Goal: Transaction & Acquisition: Subscribe to service/newsletter

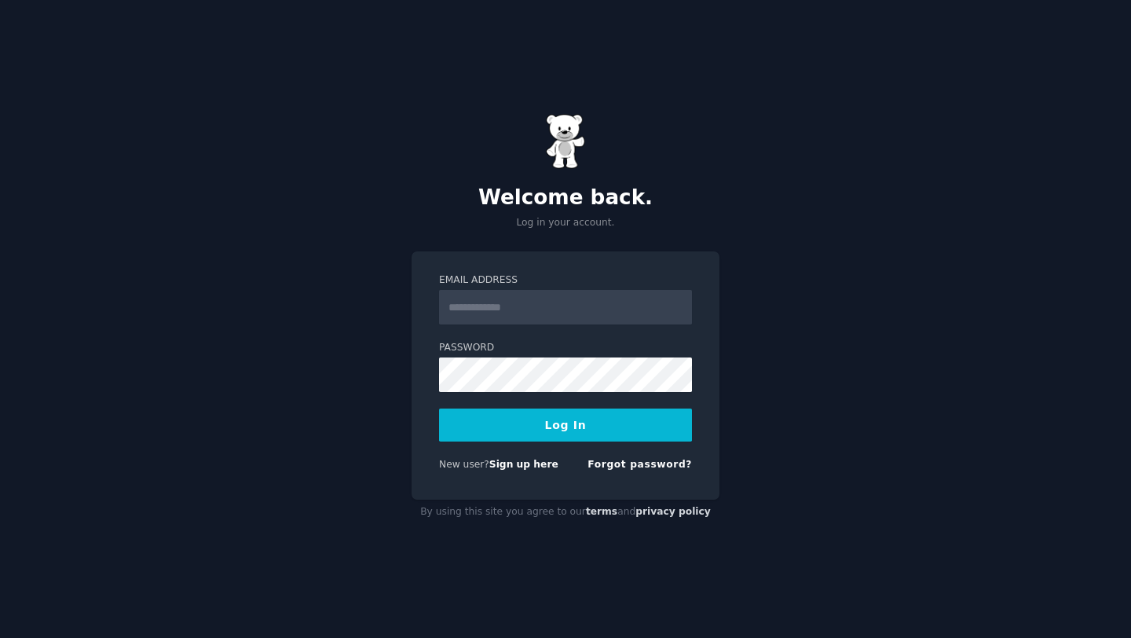
click at [543, 316] on input "Email Address" at bounding box center [565, 307] width 253 height 35
type input "**********"
click at [419, 438] on div "**********" at bounding box center [566, 375] width 308 height 248
click at [648, 465] on link "Forgot password?" at bounding box center [639, 464] width 104 height 11
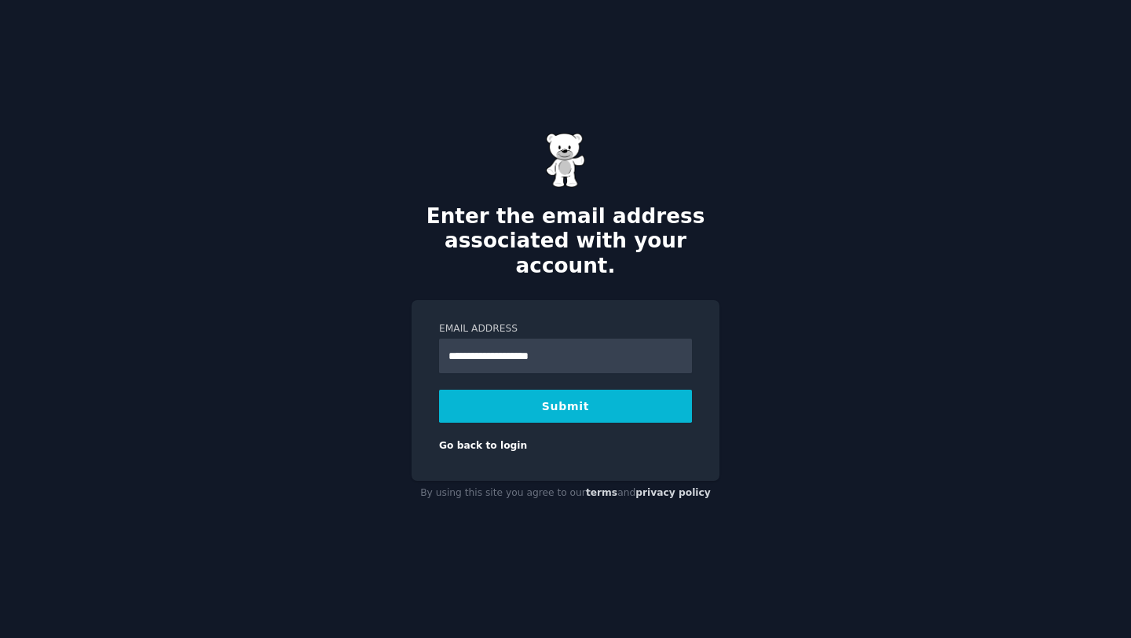
type input "**********"
click at [561, 390] on button "Submit" at bounding box center [565, 406] width 253 height 33
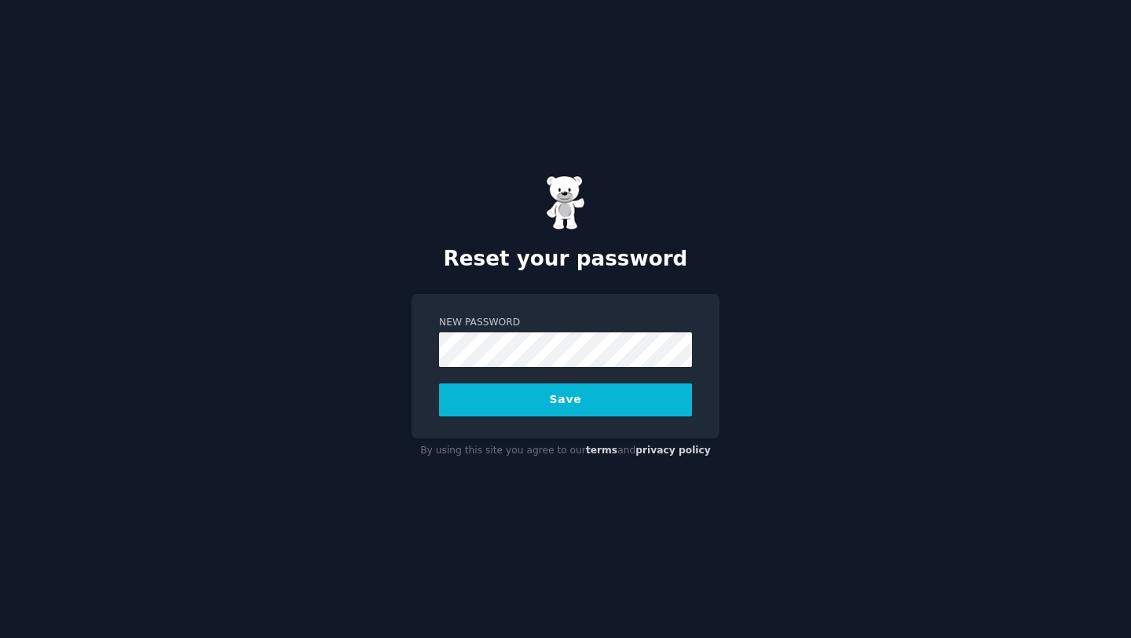
click at [530, 404] on button "Save" at bounding box center [565, 399] width 253 height 33
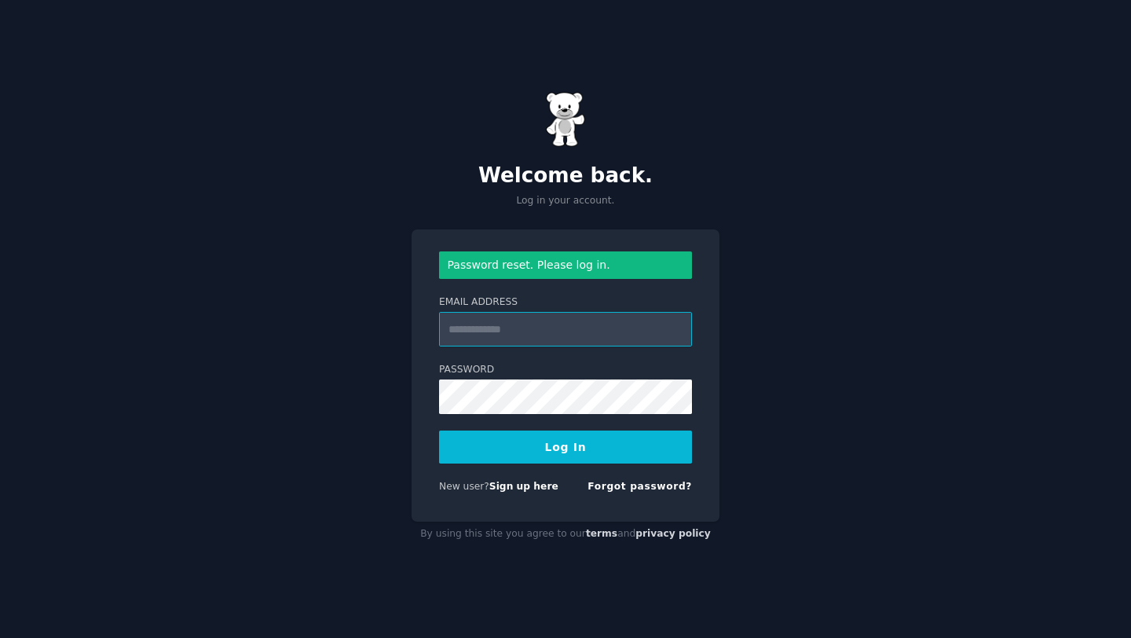
click at [619, 326] on input "Email Address" at bounding box center [565, 329] width 253 height 35
type input "**********"
drag, startPoint x: 595, startPoint y: 338, endPoint x: 380, endPoint y: 333, distance: 215.2
click at [380, 333] on div "**********" at bounding box center [565, 319] width 1131 height 638
click at [492, 451] on button "Log In" at bounding box center [565, 446] width 253 height 33
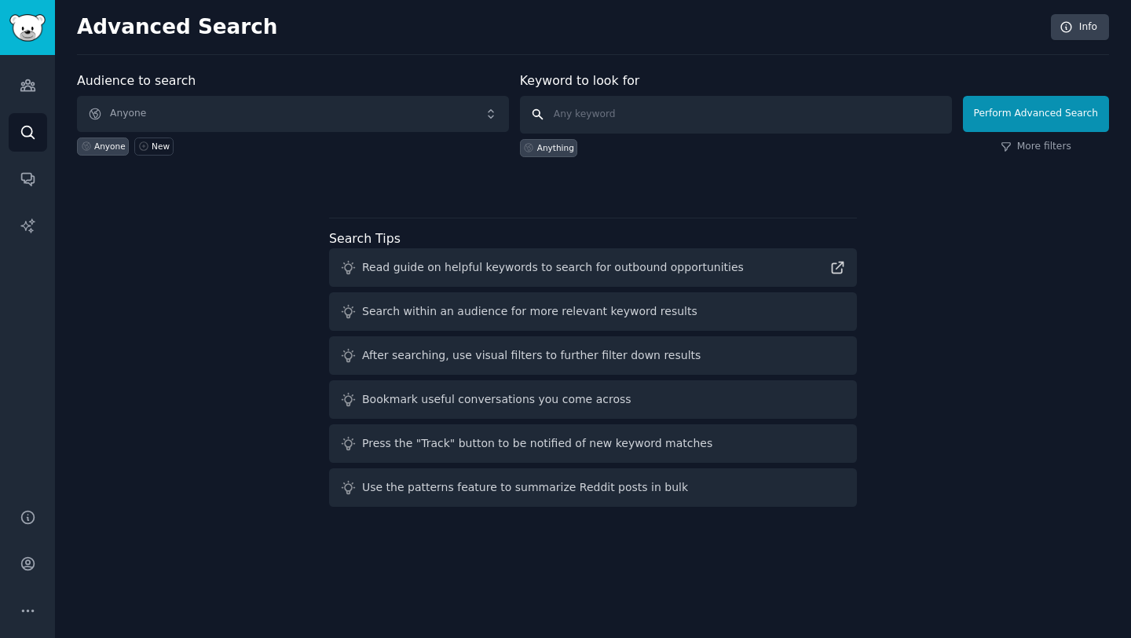
click at [646, 125] on input "text" at bounding box center [736, 115] width 432 height 38
click at [585, 116] on input "text" at bounding box center [736, 115] width 432 height 38
type input "tiktok"
click at [1041, 110] on button "Perform Advanced Search" at bounding box center [1036, 114] width 146 height 36
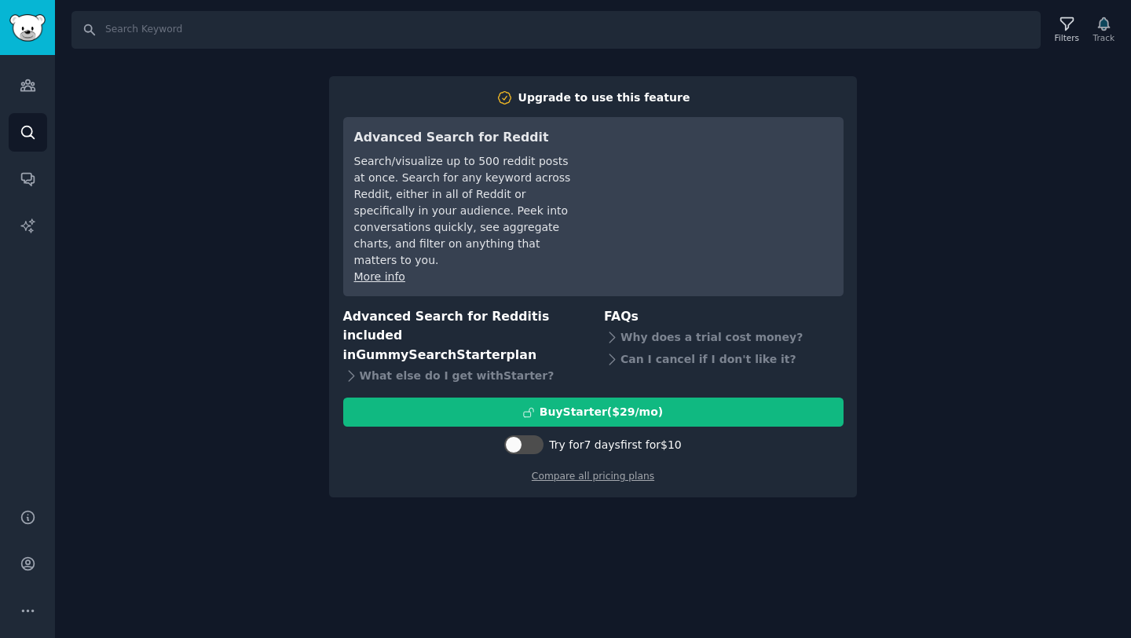
click at [521, 435] on div at bounding box center [523, 447] width 39 height 24
click at [521, 436] on div at bounding box center [513, 444] width 17 height 17
click at [521, 435] on div at bounding box center [522, 444] width 39 height 19
checkbox input "false"
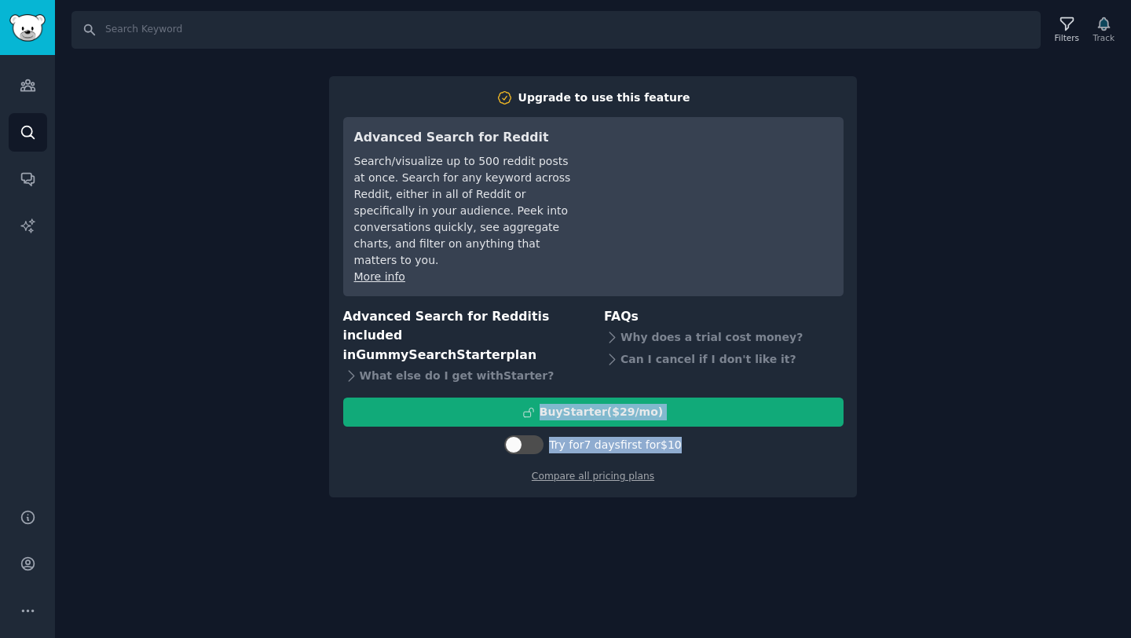
drag, startPoint x: 711, startPoint y: 412, endPoint x: 532, endPoint y: 390, distance: 179.5
click at [532, 397] on div "Buy Starter ($ 29 /mo ) Try for 7 days first for $10" at bounding box center [593, 427] width 500 height 61
click at [524, 404] on div "Buy Starter ($ 29 /mo )" at bounding box center [593, 412] width 499 height 16
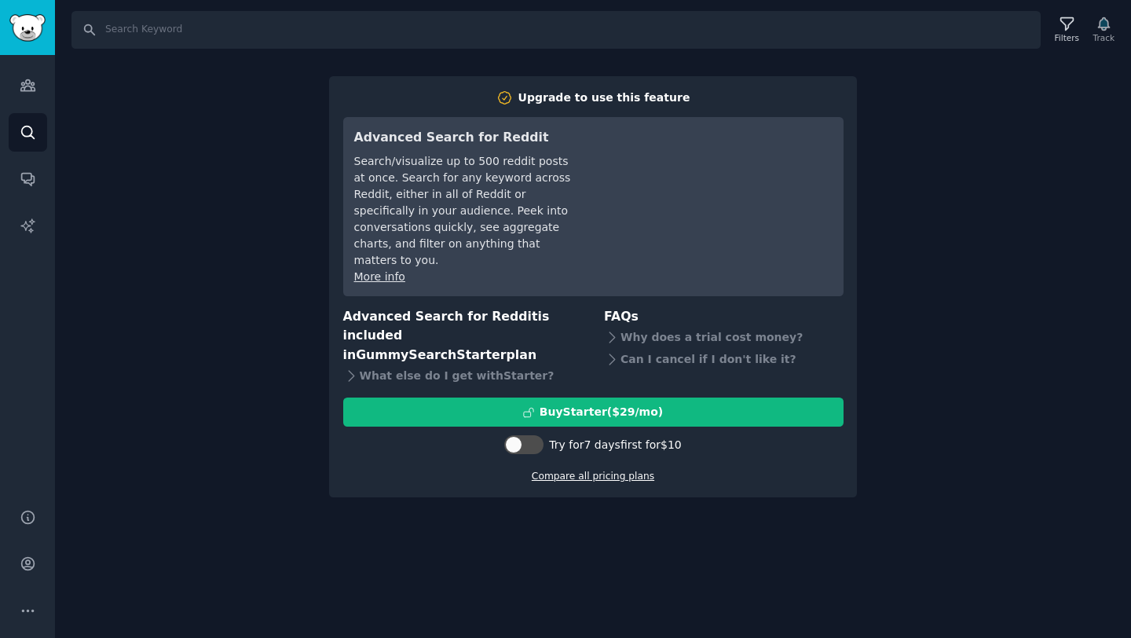
click at [561, 470] on link "Compare all pricing plans" at bounding box center [593, 475] width 123 height 11
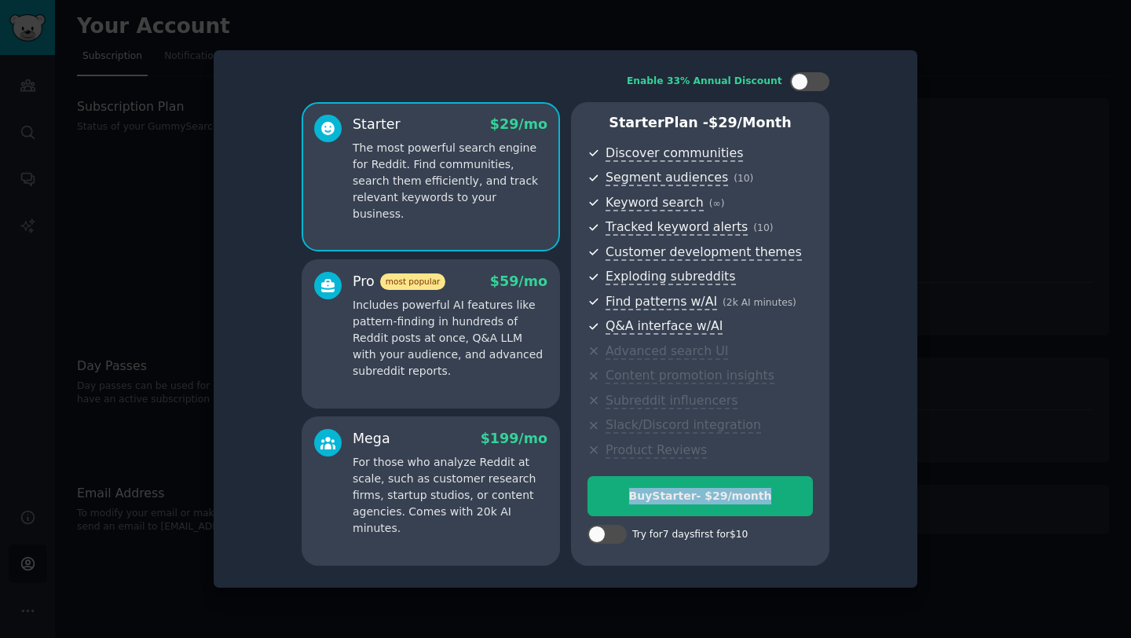
drag, startPoint x: 580, startPoint y: 497, endPoint x: 795, endPoint y: 498, distance: 214.4
click at [795, 498] on div "Starter Plan - $ 29 /month Discover communities Segment audiences ( 10 ) Keywor…" at bounding box center [700, 333] width 258 height 463
copy div "Buy Starter - $ 29 /month"
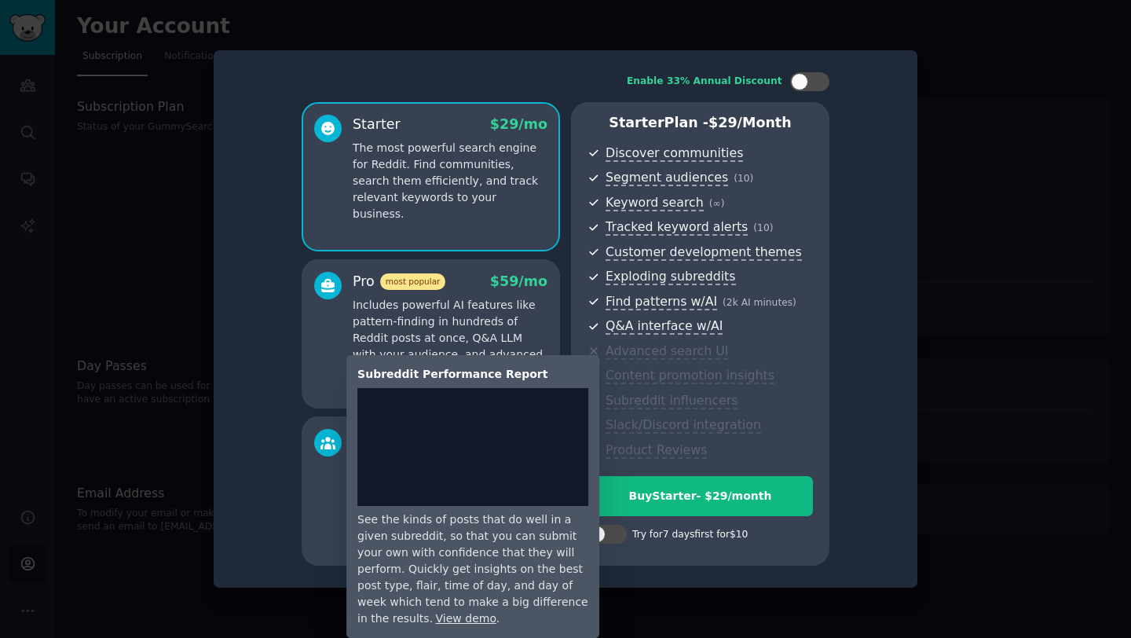
click at [734, 371] on span "Content promotion insights" at bounding box center [689, 376] width 169 height 16
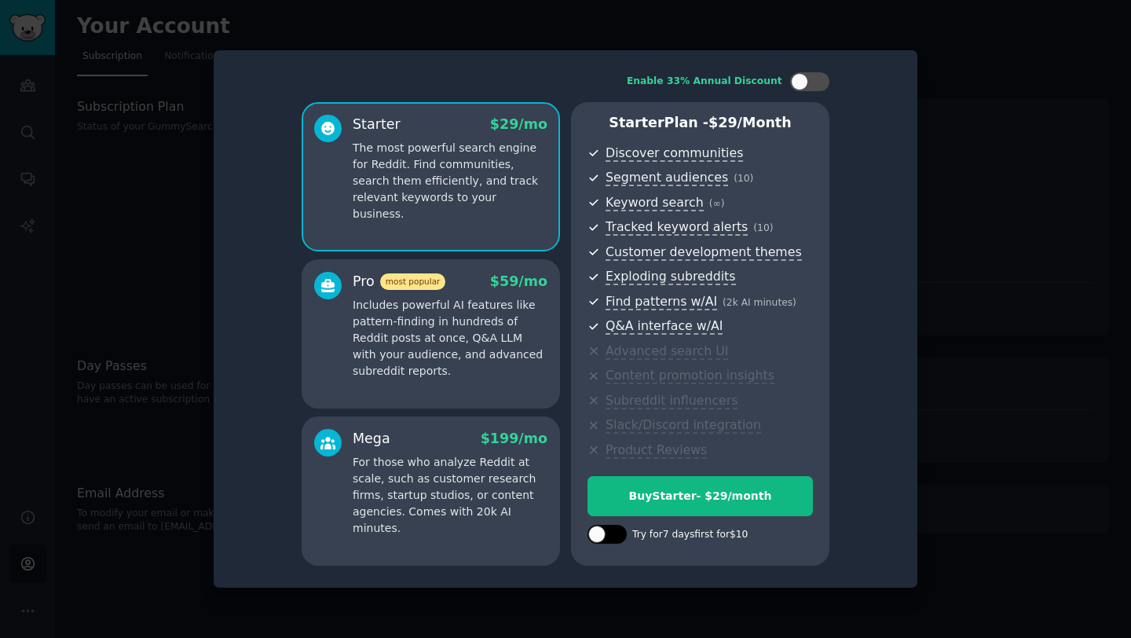
click at [598, 536] on div at bounding box center [596, 533] width 17 height 17
click at [598, 536] on icon at bounding box center [598, 534] width 9 height 9
checkbox input "false"
click at [472, 370] on p "Includes powerful AI features like pattern-finding in hundreds of Reddit posts …" at bounding box center [450, 338] width 195 height 82
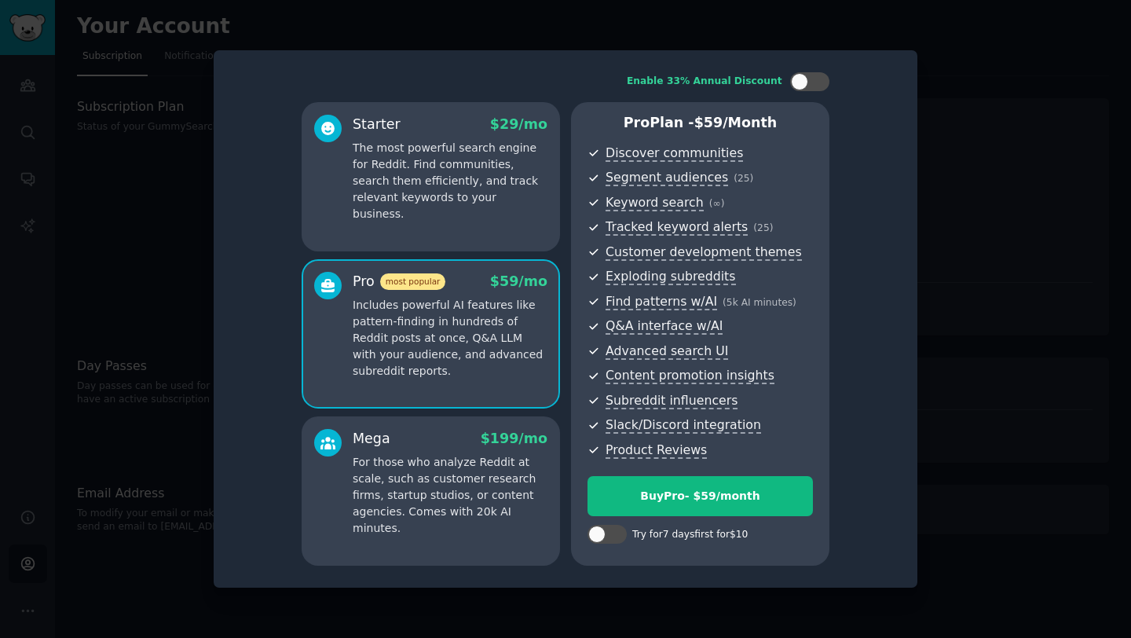
click at [475, 499] on p "For those who analyze Reddit at scale, such as customer research firms, startup…" at bounding box center [450, 495] width 195 height 82
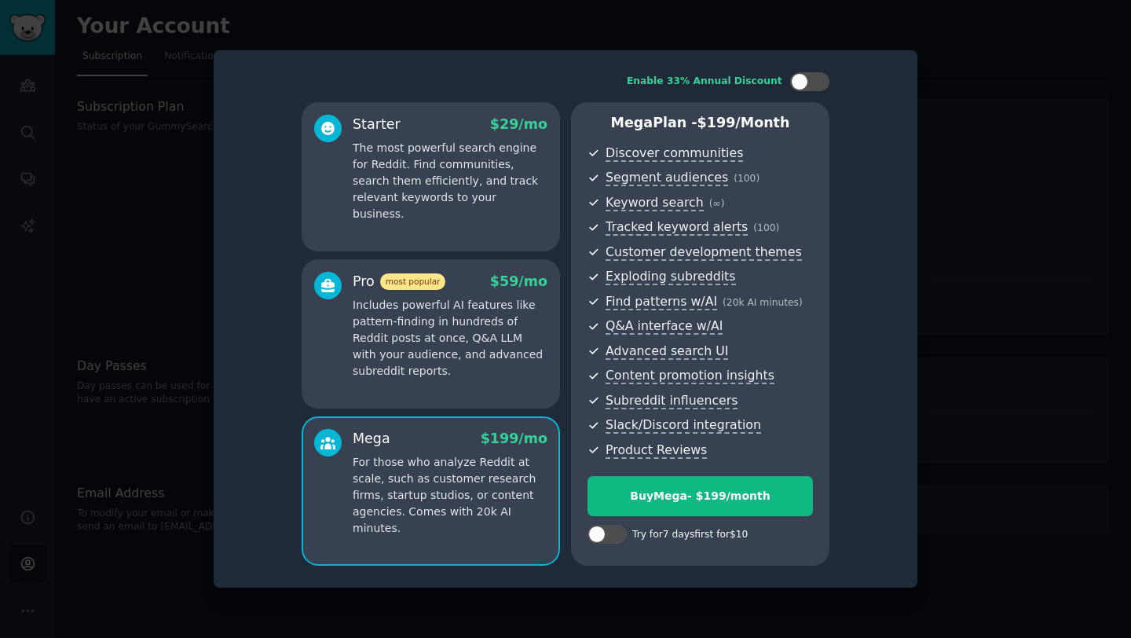
click at [462, 337] on p "Includes powerful AI features like pattern-finding in hundreds of Reddit posts …" at bounding box center [450, 338] width 195 height 82
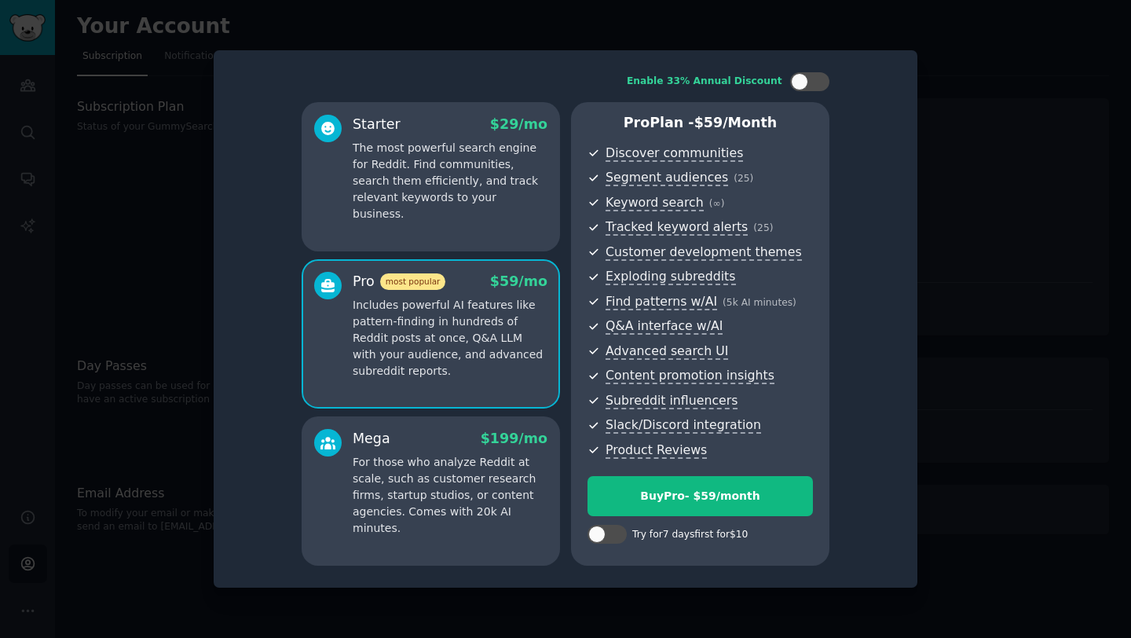
click at [432, 164] on p "The most powerful search engine for Reddit. Find communities, search them effic…" at bounding box center [450, 181] width 195 height 82
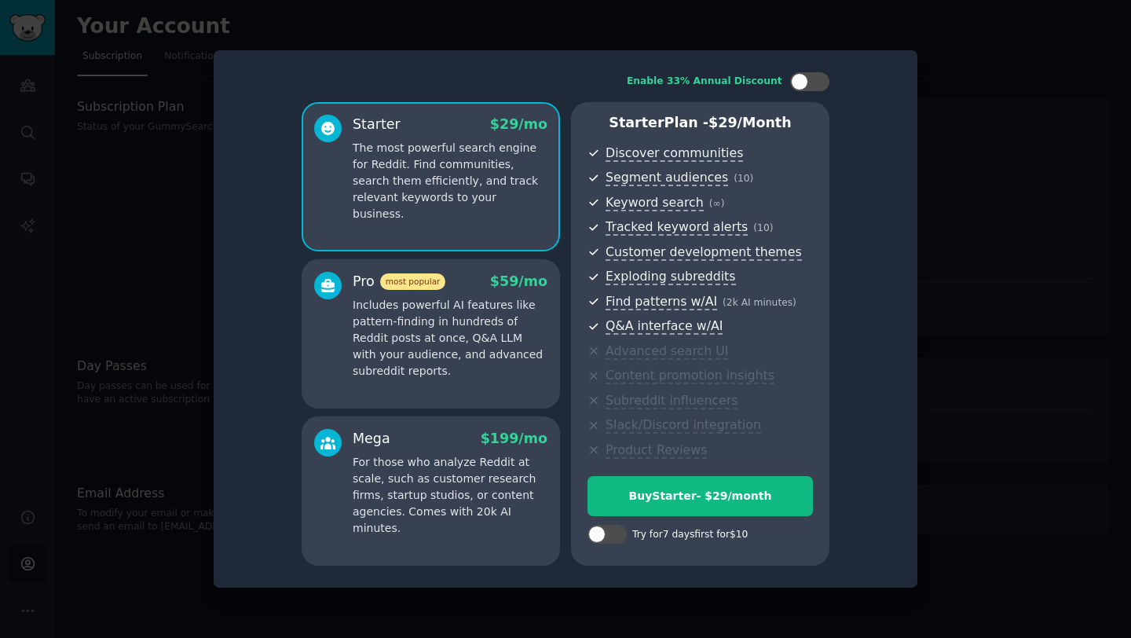
click at [431, 296] on div "Pro most popular $ 59 /mo Includes powerful AI features like pattern-finding in…" at bounding box center [450, 326] width 195 height 108
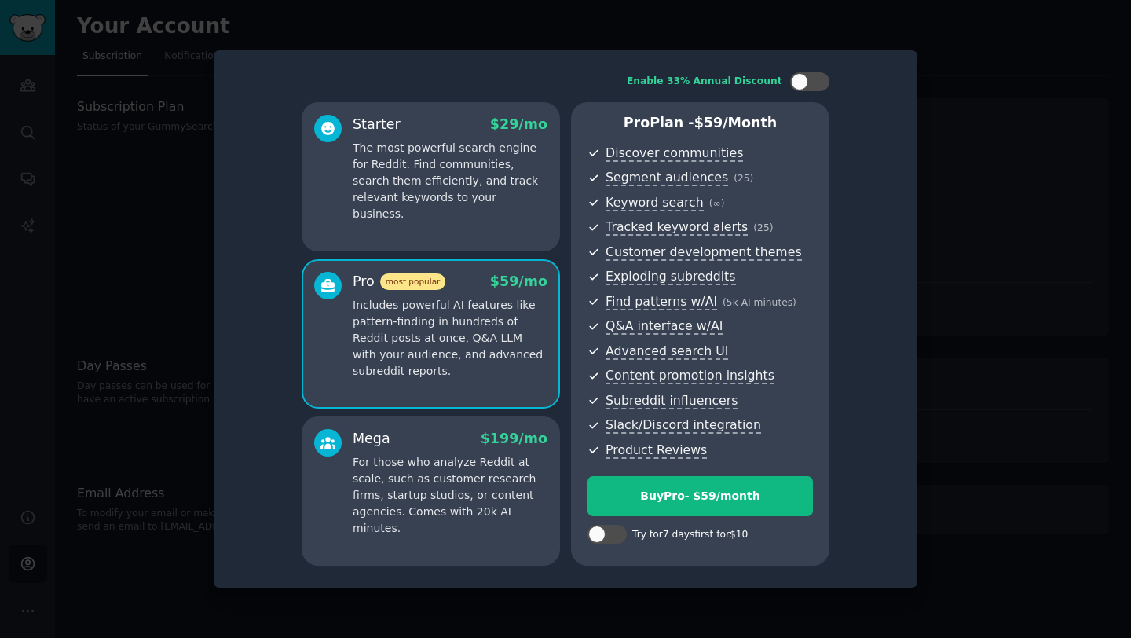
click at [443, 188] on p "The most powerful search engine for Reddit. Find communities, search them effic…" at bounding box center [450, 181] width 195 height 82
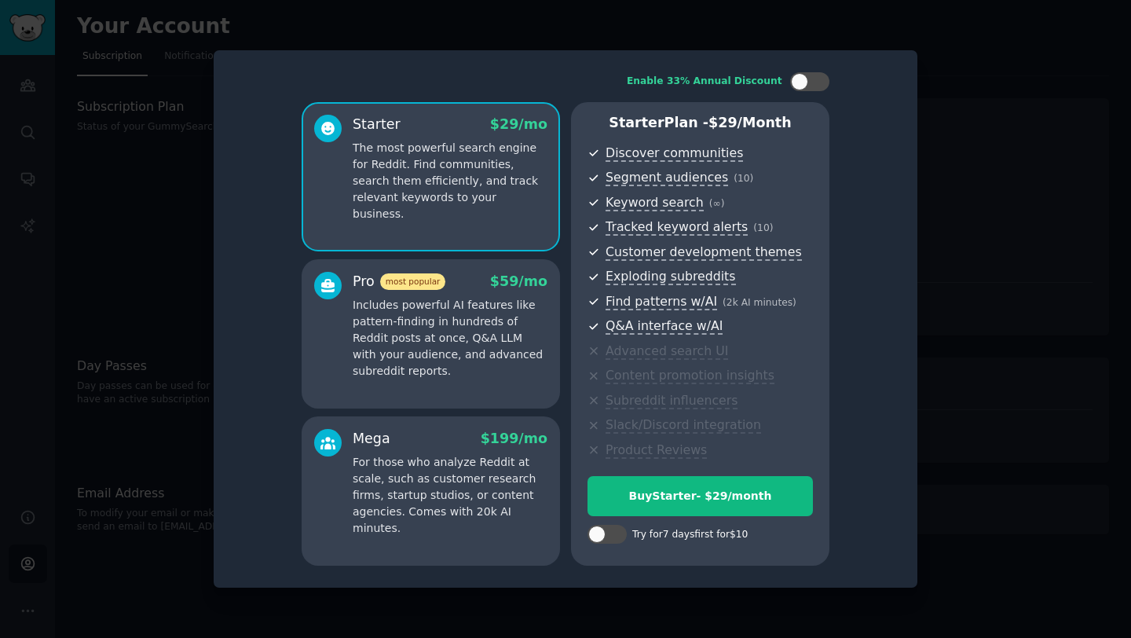
click at [440, 285] on span "most popular" at bounding box center [413, 281] width 66 height 16
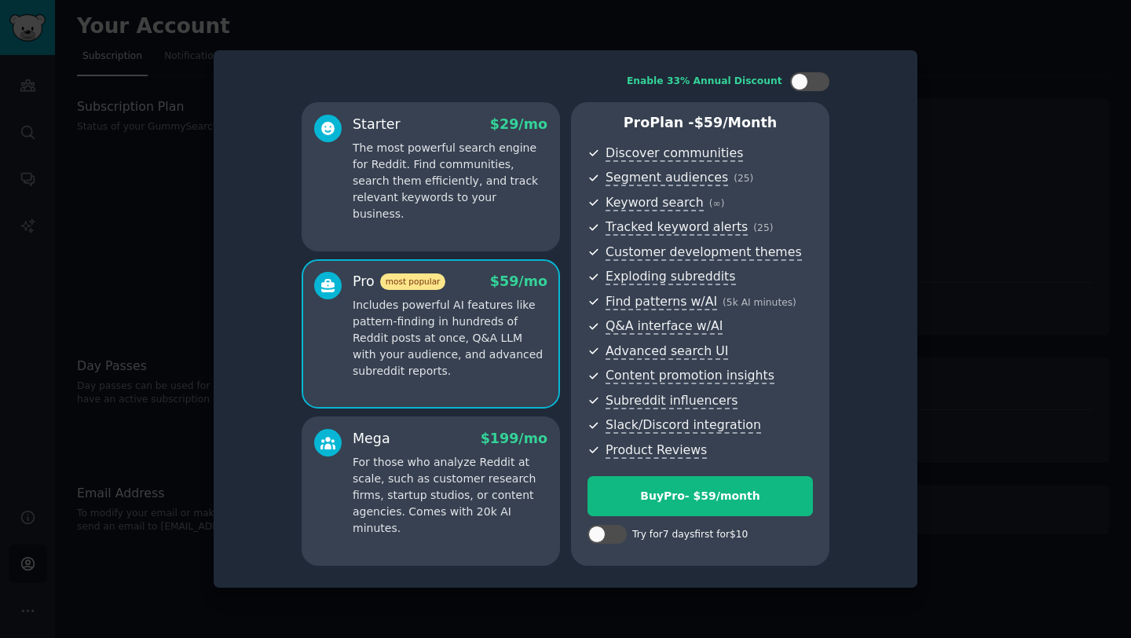
click at [429, 177] on p "The most powerful search engine for Reddit. Find communities, search them effic…" at bounding box center [450, 181] width 195 height 82
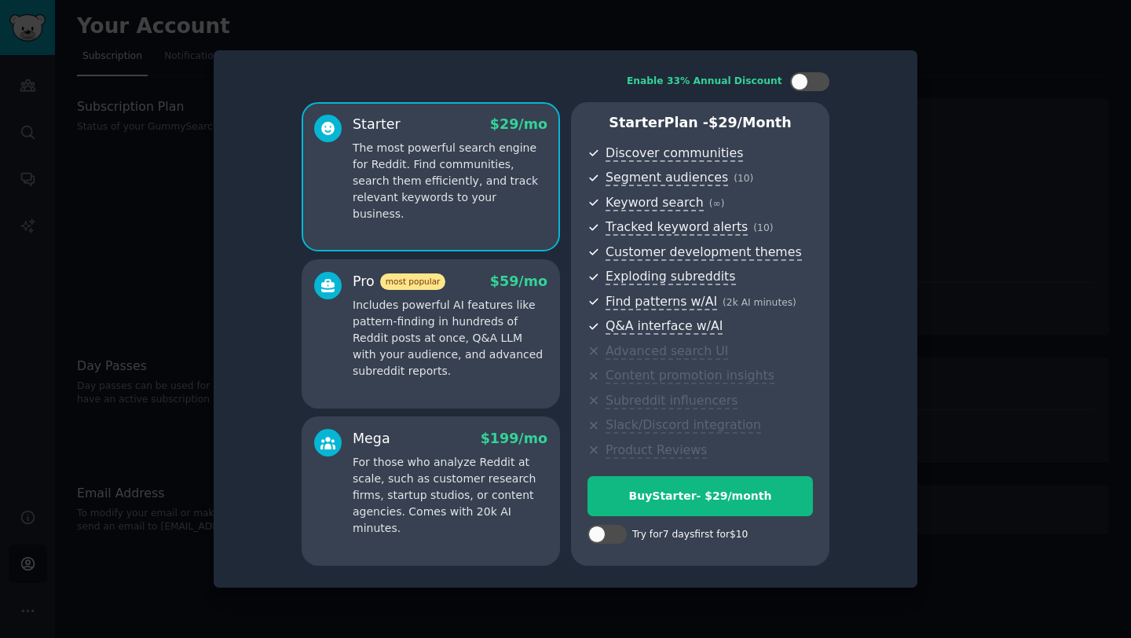
click at [435, 329] on p "Includes powerful AI features like pattern-finding in hundreds of Reddit posts …" at bounding box center [450, 338] width 195 height 82
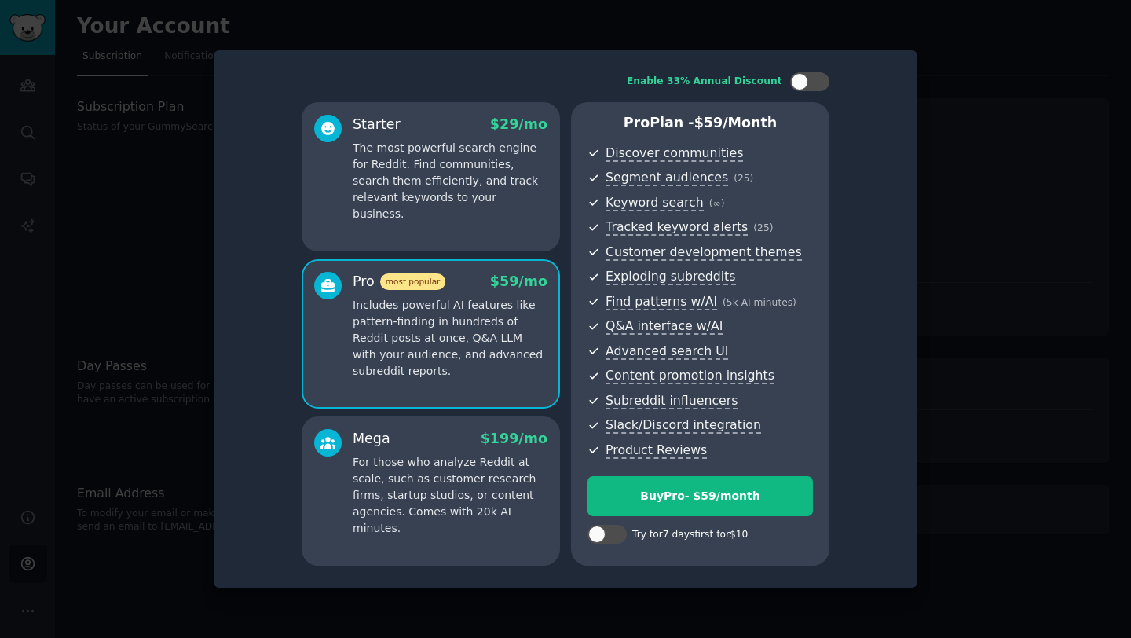
click at [419, 126] on div "Starter $ 29 /mo" at bounding box center [450, 125] width 195 height 20
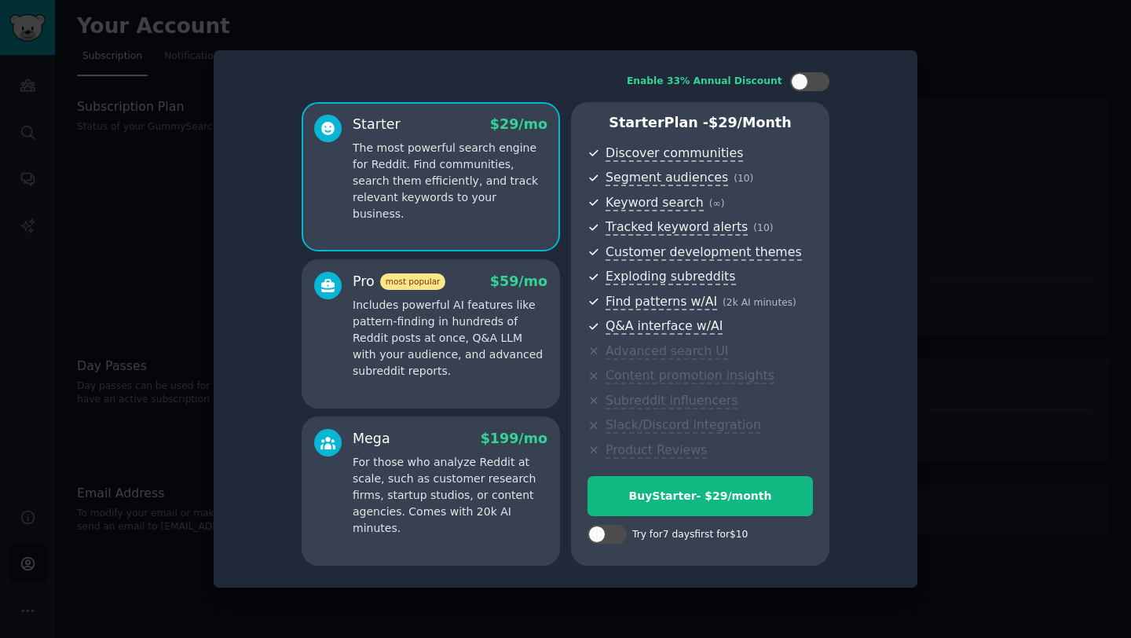
click at [433, 313] on p "Includes powerful AI features like pattern-finding in hundreds of Reddit posts …" at bounding box center [450, 338] width 195 height 82
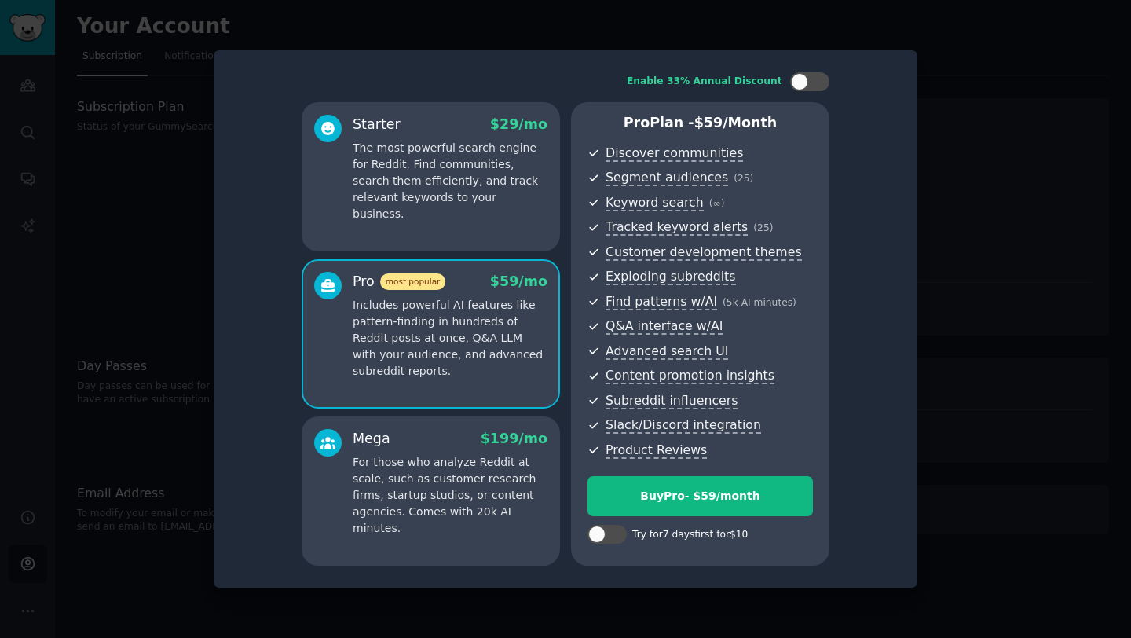
click at [460, 455] on p "For those who analyze Reddit at scale, such as customer research firms, startup…" at bounding box center [450, 495] width 195 height 82
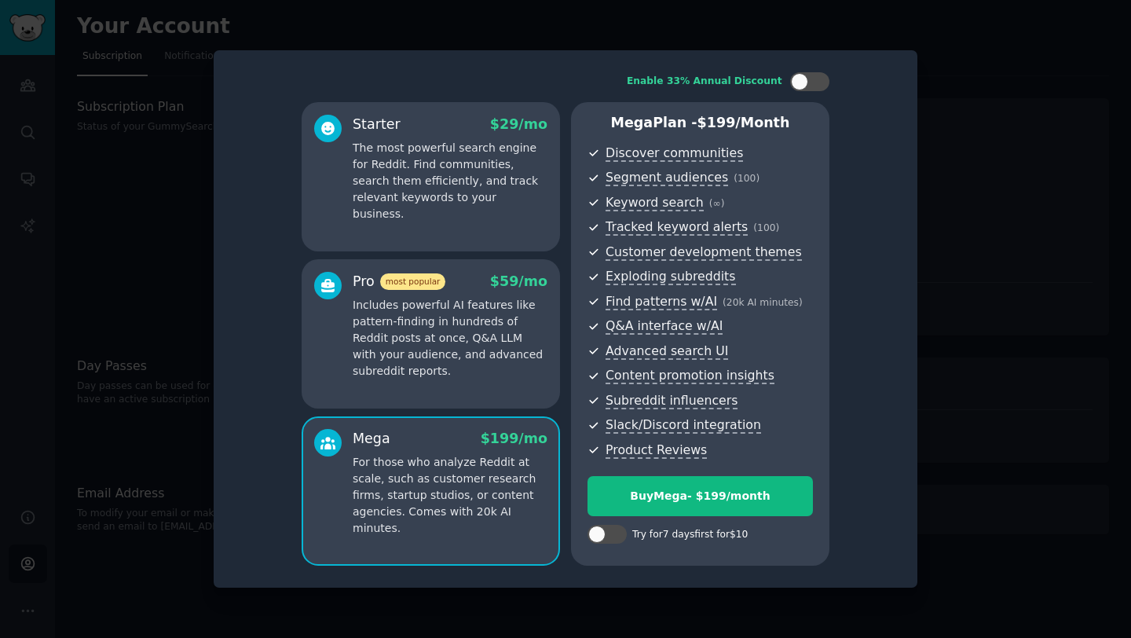
click at [441, 372] on p "Includes powerful AI features like pattern-finding in hundreds of Reddit posts …" at bounding box center [450, 338] width 195 height 82
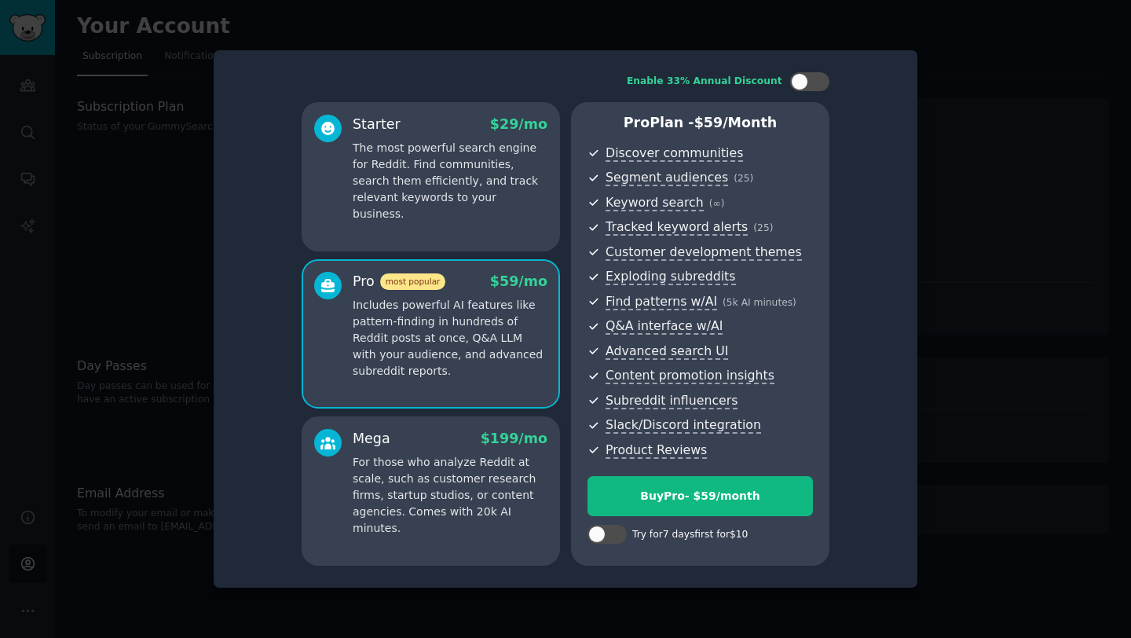
click at [444, 437] on div "Mega $ 199 /mo" at bounding box center [450, 439] width 195 height 20
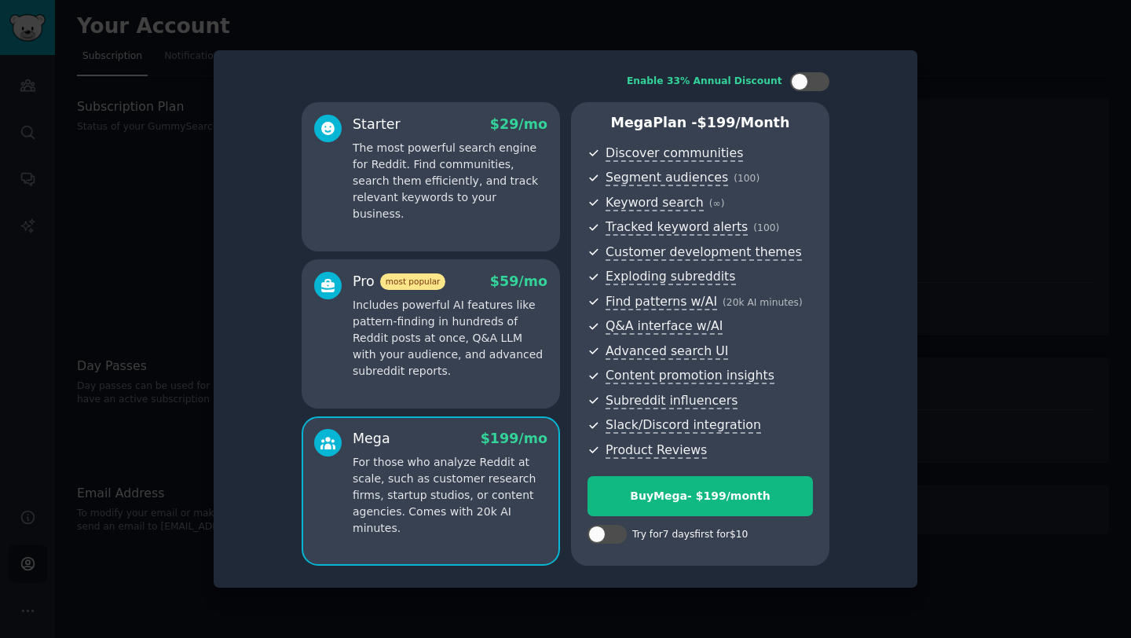
click at [444, 363] on p "Includes powerful AI features like pattern-finding in hundreds of Reddit posts …" at bounding box center [450, 338] width 195 height 82
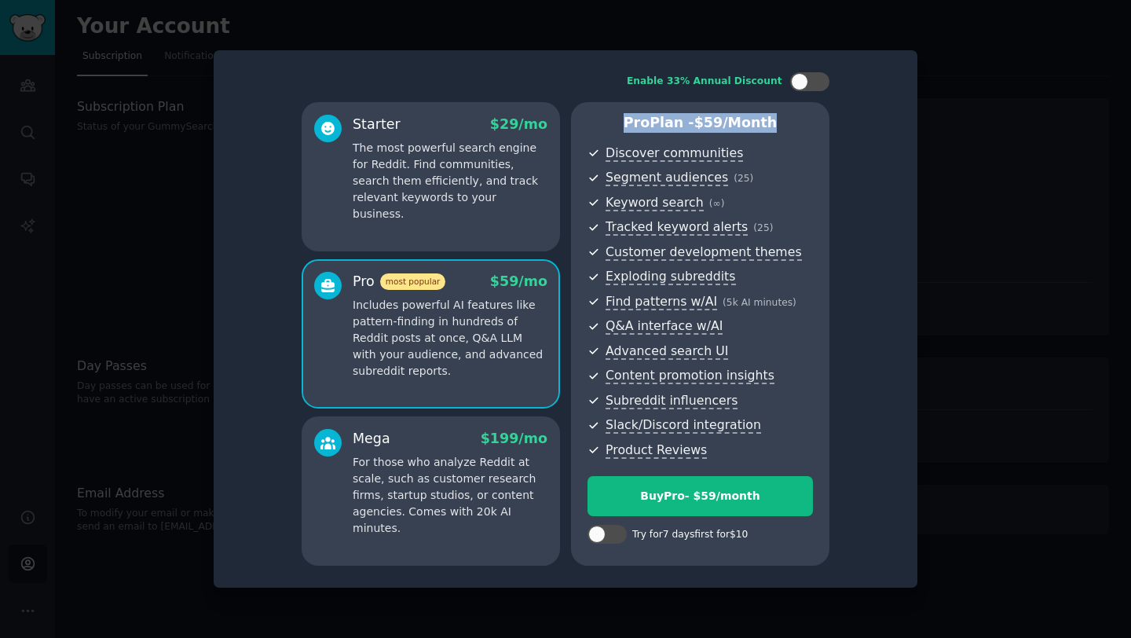
copy p "Pro Plan - $ 59 /month"
drag, startPoint x: 778, startPoint y: 114, endPoint x: 631, endPoint y: 115, distance: 146.9
click at [631, 115] on p "Pro Plan - $ 59 /month" at bounding box center [699, 123] width 225 height 20
